Goal: Task Accomplishment & Management: Complete application form

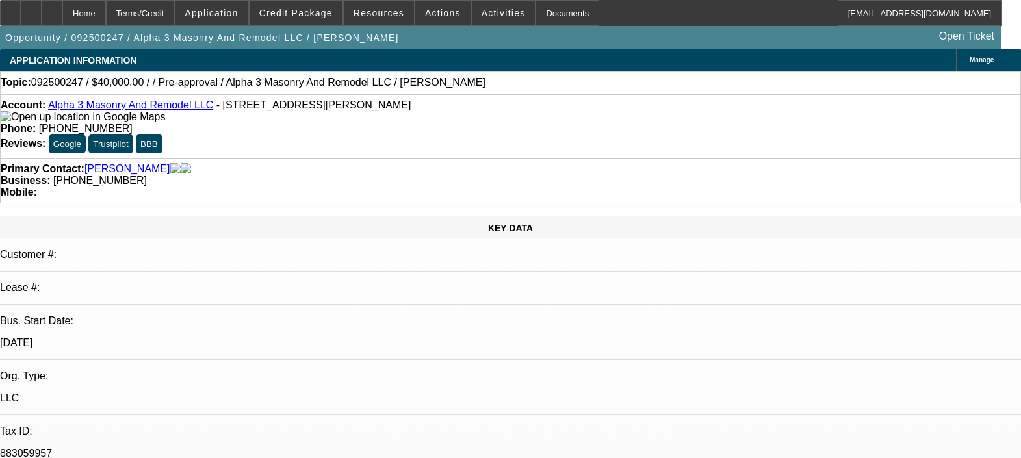
select select "0"
select select "2"
select select "0.1"
select select "4"
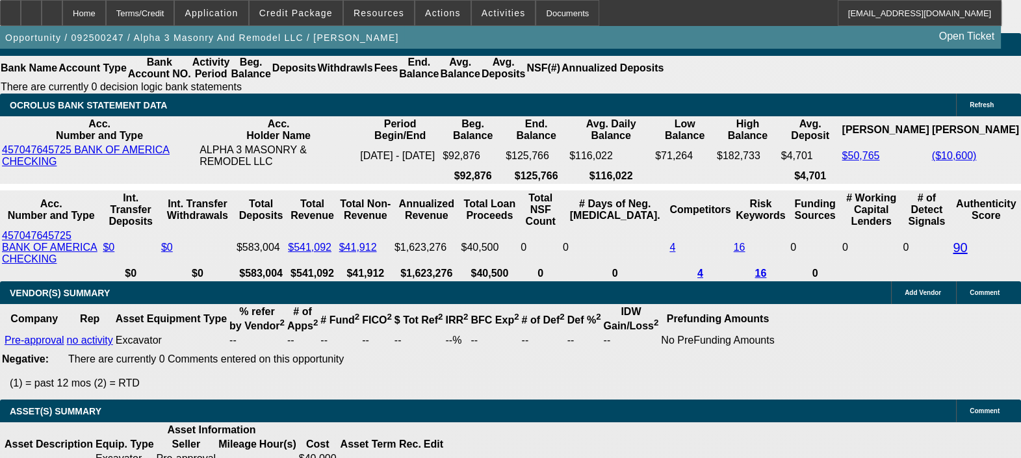
scroll to position [2311, 0]
drag, startPoint x: 487, startPoint y: 3, endPoint x: 454, endPoint y: 96, distance: 98.3
click at [454, 96] on app-root "Home Terms/Credit Application Credit Package Resources Actions Activities Docum…" at bounding box center [510, 76] width 1021 height 4775
click at [430, 4] on span at bounding box center [442, 12] width 55 height 31
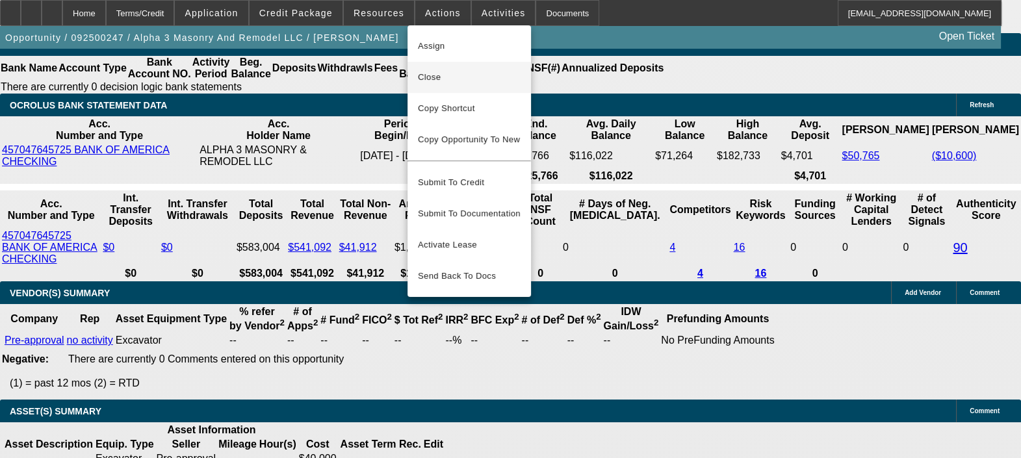
click at [461, 81] on span "Close" at bounding box center [469, 78] width 103 height 16
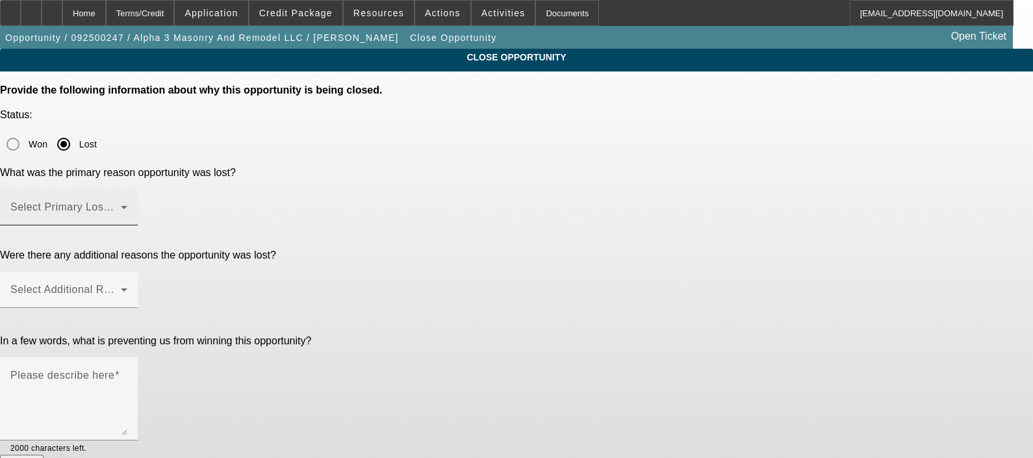
click at [121, 205] on span at bounding box center [65, 213] width 110 height 16
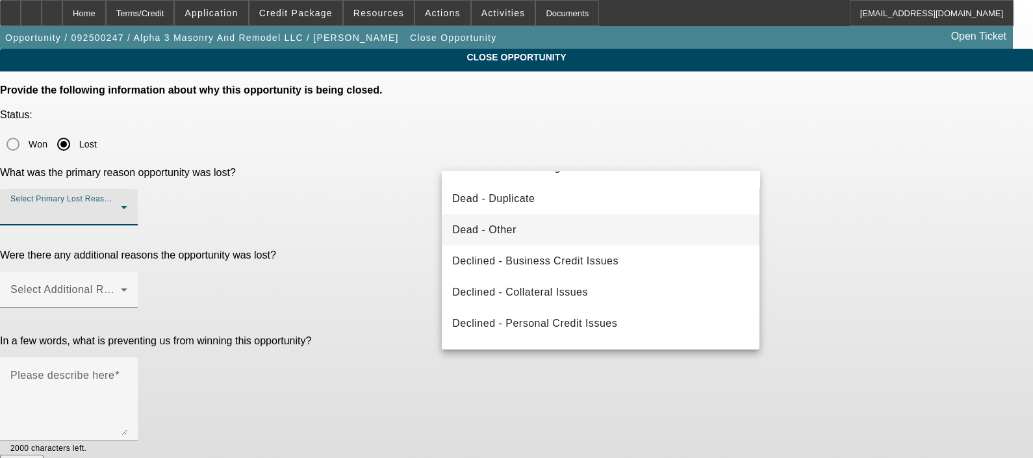
scroll to position [165, 0]
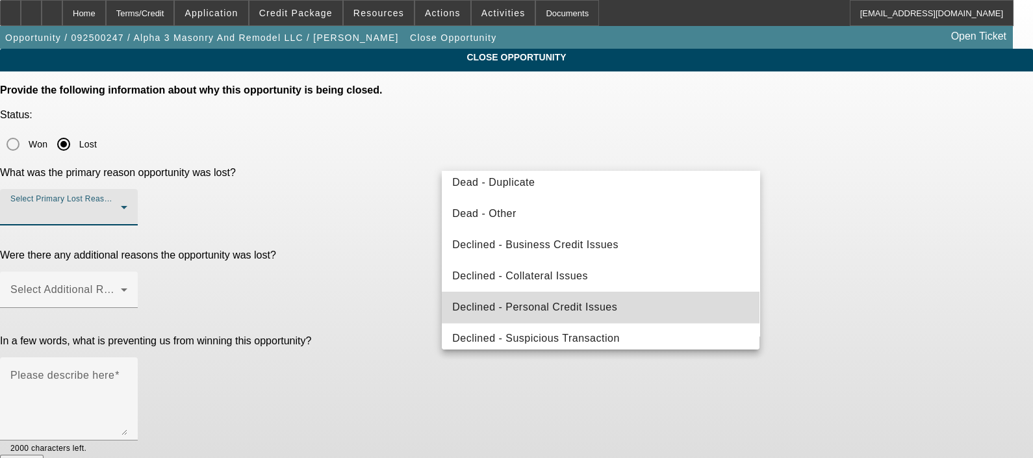
click at [617, 311] on mat-option "Declined - Personal Credit Issues" at bounding box center [601, 307] width 318 height 31
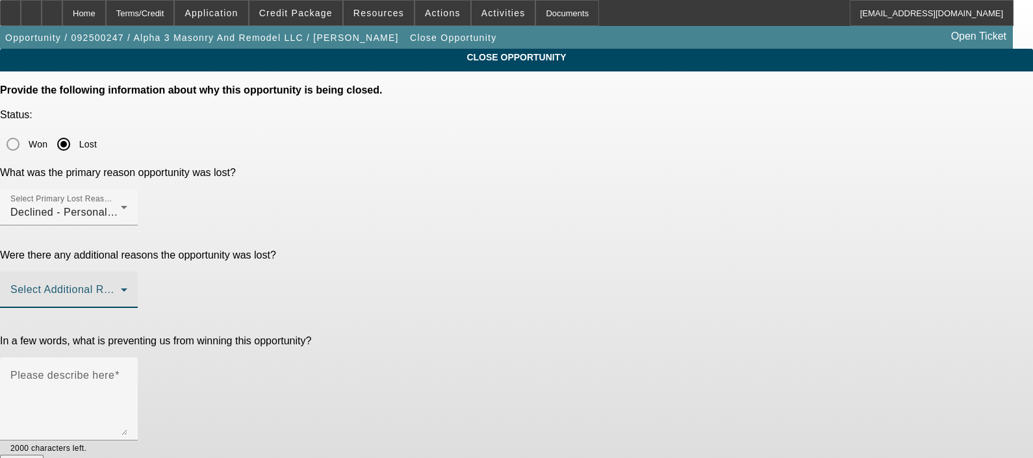
click at [121, 287] on span at bounding box center [65, 295] width 110 height 16
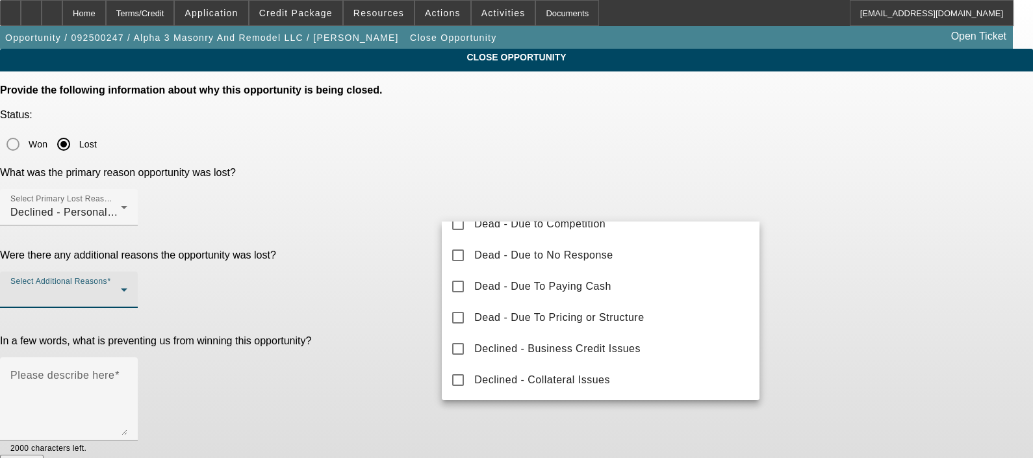
scroll to position [94, 0]
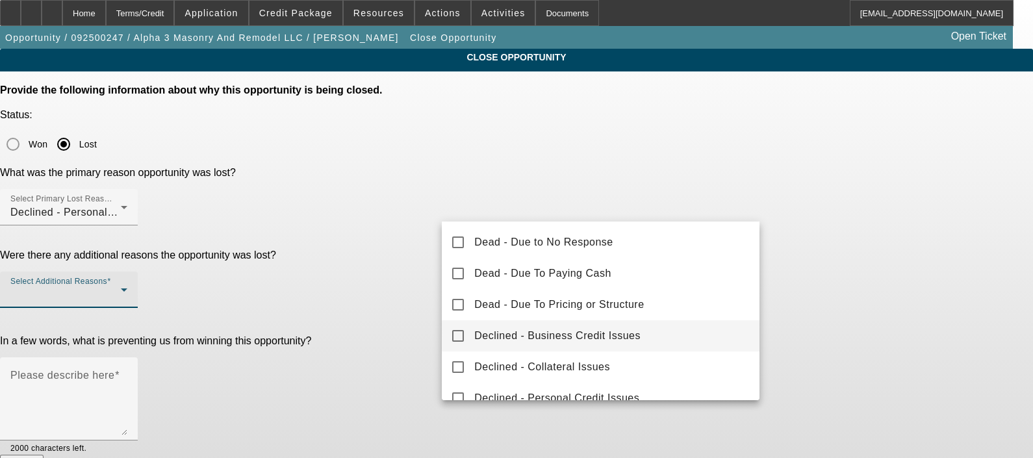
click at [611, 338] on span "Declined - Business Credit Issues" at bounding box center [557, 336] width 166 height 16
click at [387, 252] on div at bounding box center [516, 229] width 1033 height 458
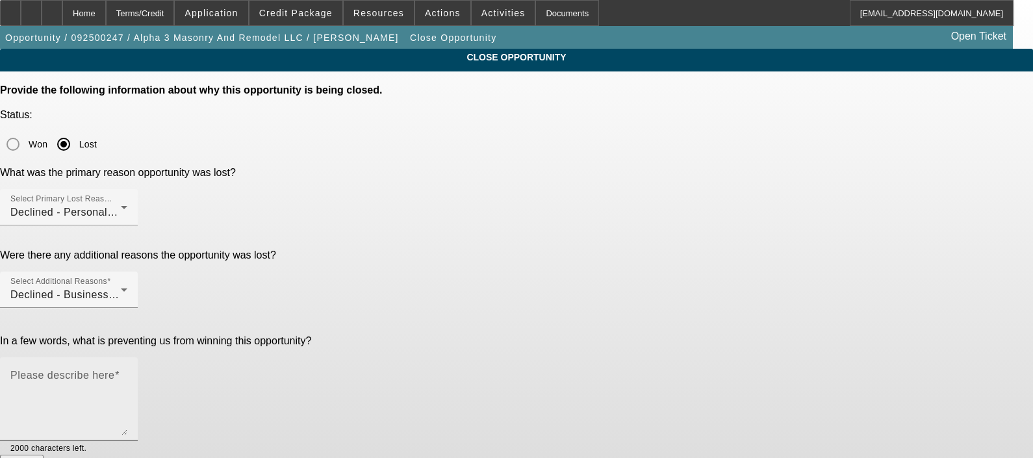
click at [127, 373] on textarea "Please describe here" at bounding box center [68, 404] width 117 height 62
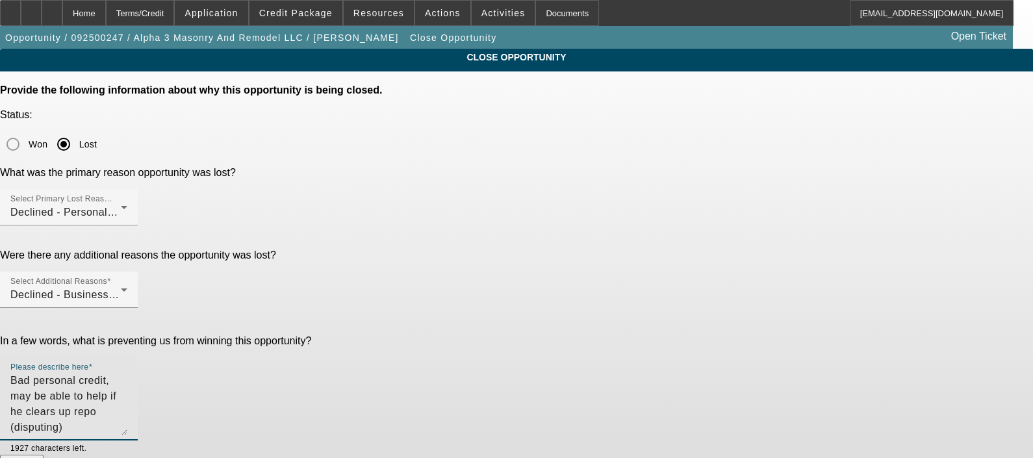
type textarea "Bad personal credit, may be able to help if he clears up repo (disputing)"
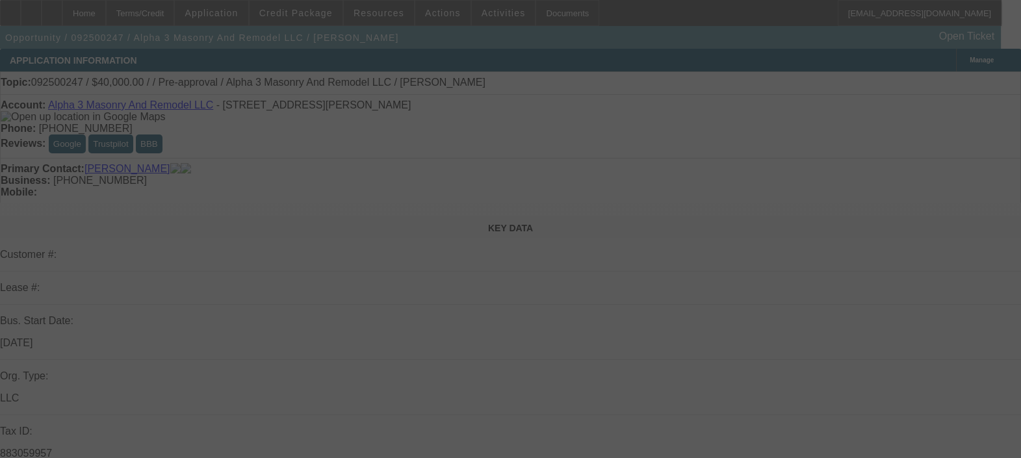
select select "0"
select select "2"
select select "0.1"
select select "4"
